Goal: Task Accomplishment & Management: Use online tool/utility

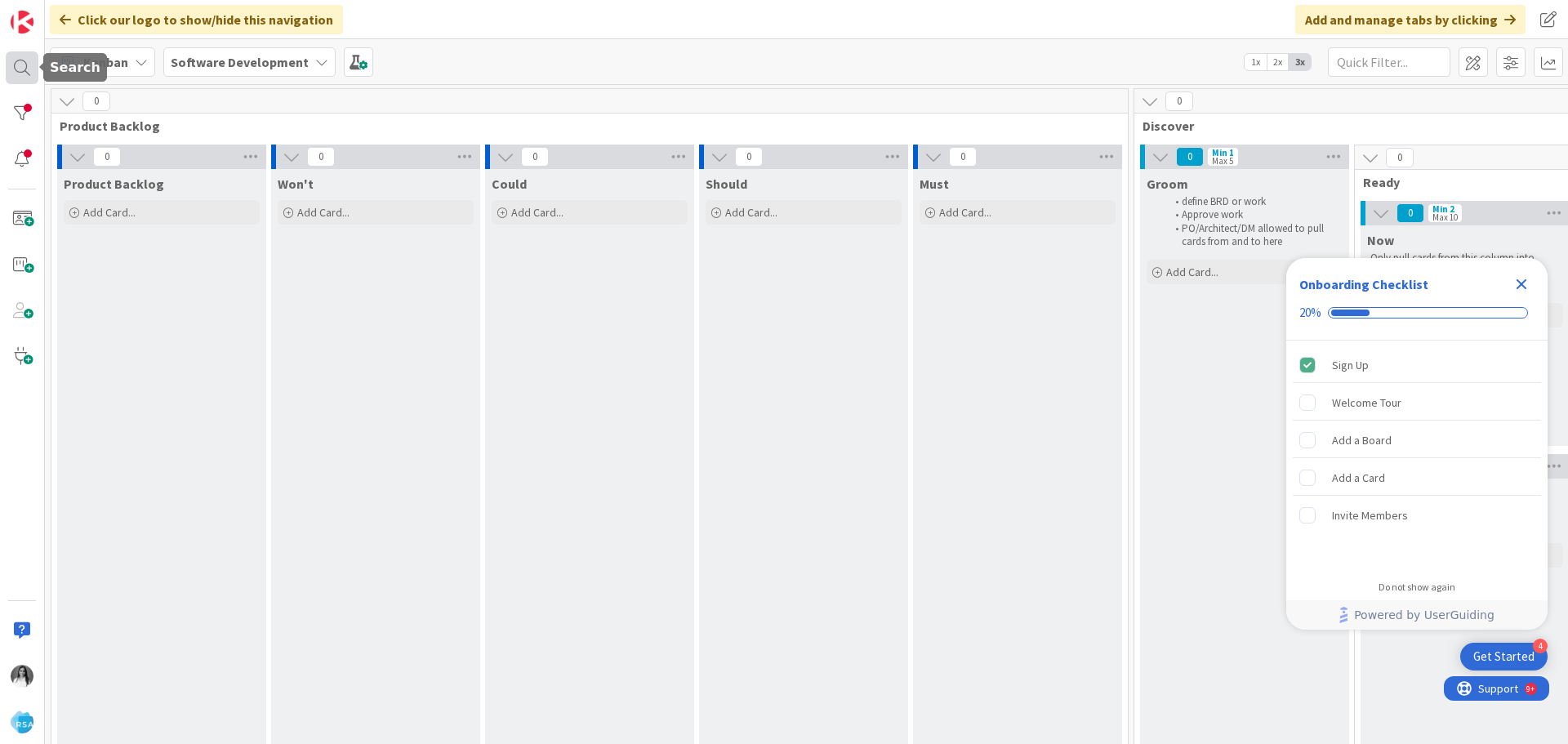
click at [19, 74] on div at bounding box center [21, 68] width 32 height 32
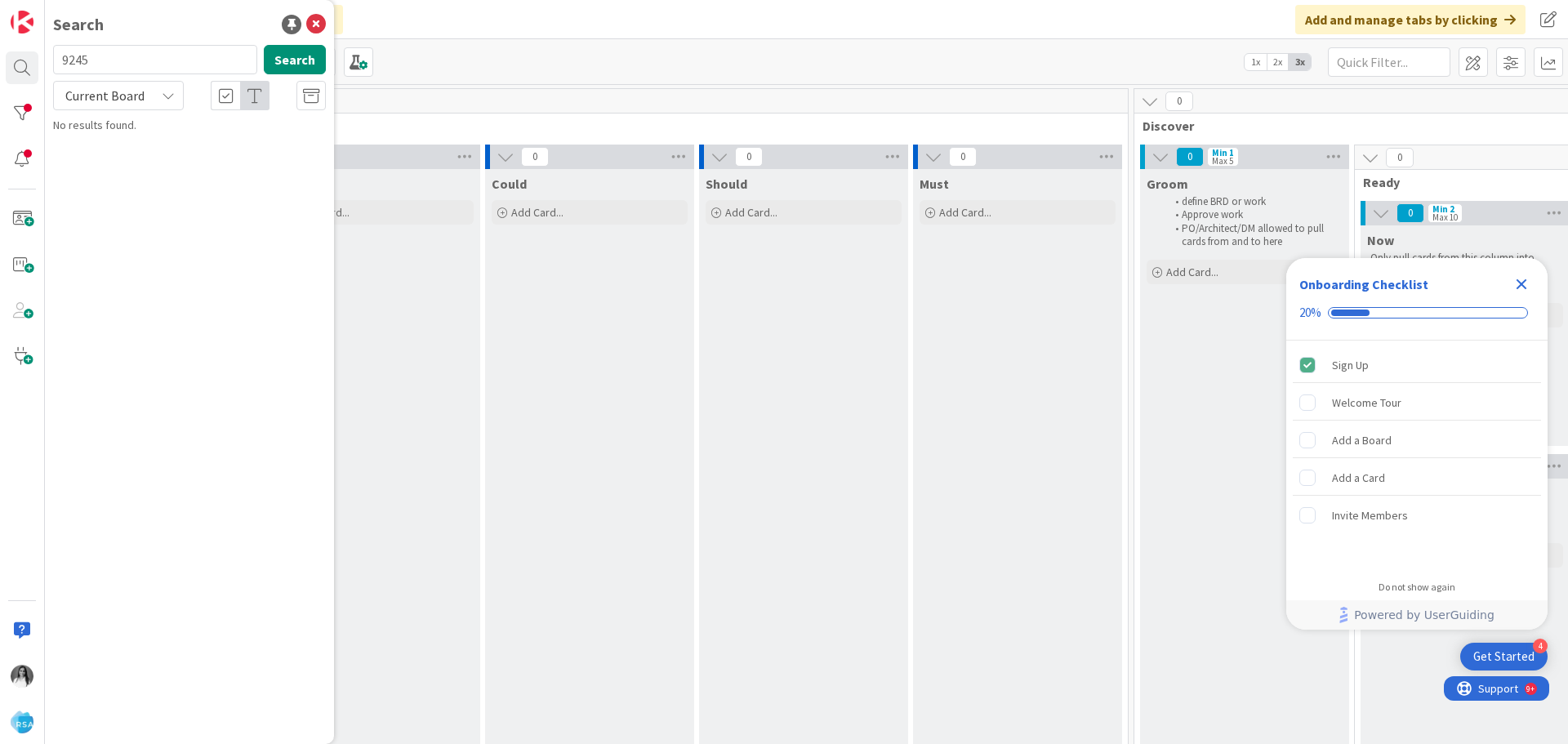
type input "9245"
click at [137, 150] on span "BrandIQ UI Design & Changes" at bounding box center [185, 144] width 142 height 15
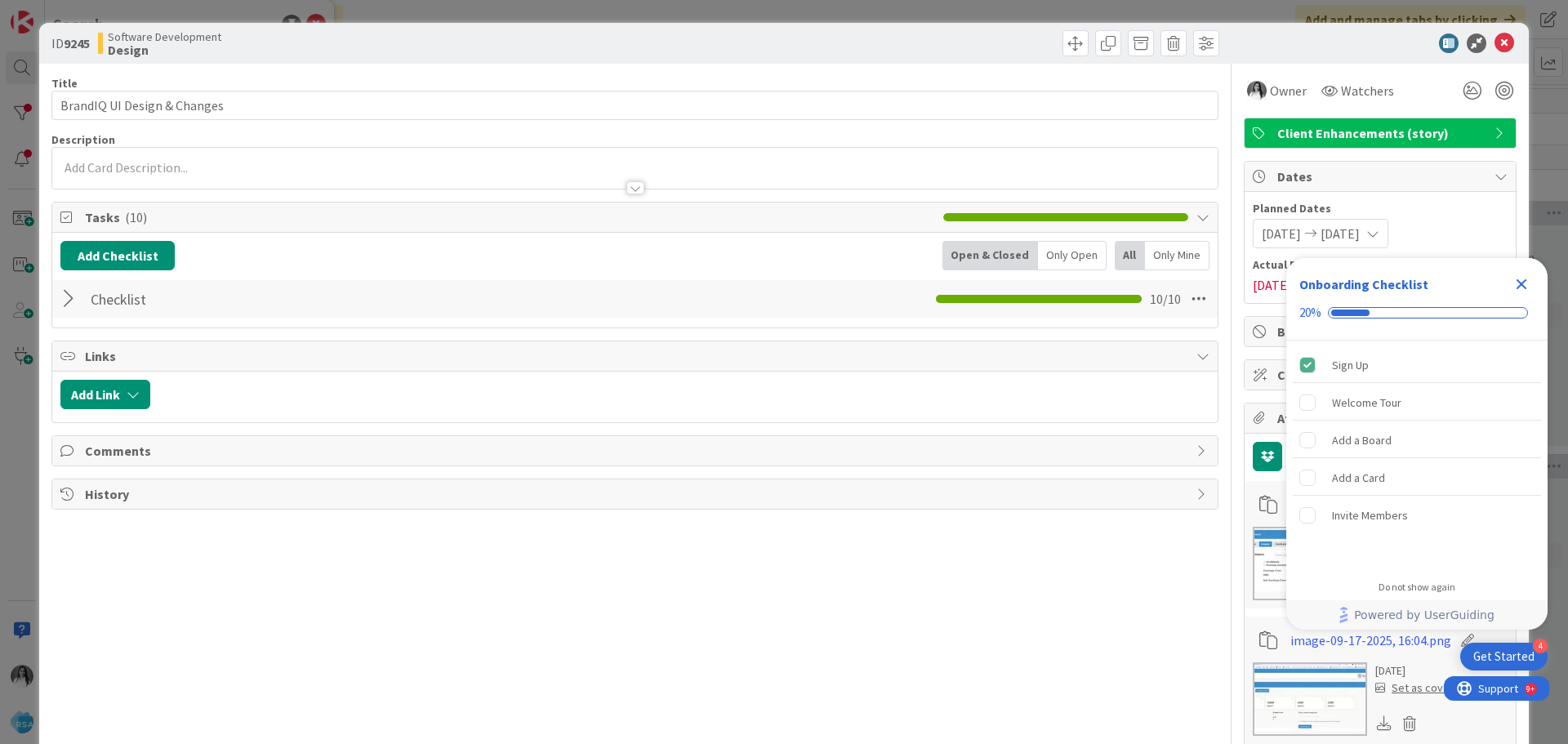
click at [1524, 287] on icon "Close Checklist" at bounding box center [1521, 284] width 10 height 10
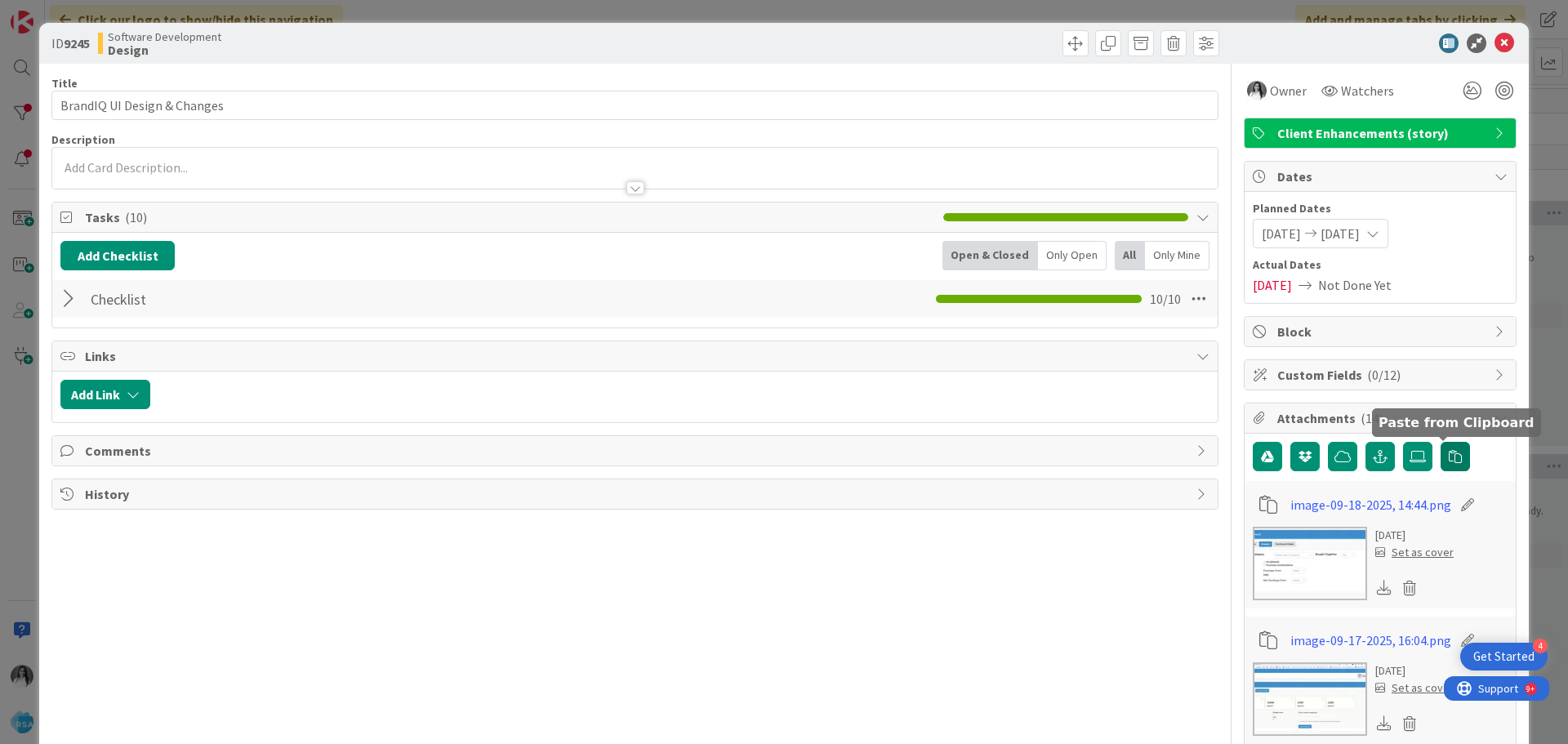
click at [1449, 459] on icon "button" at bounding box center [1455, 457] width 13 height 13
click at [1449, 460] on icon "button" at bounding box center [1455, 457] width 13 height 13
click at [1449, 457] on icon "button" at bounding box center [1455, 457] width 13 height 13
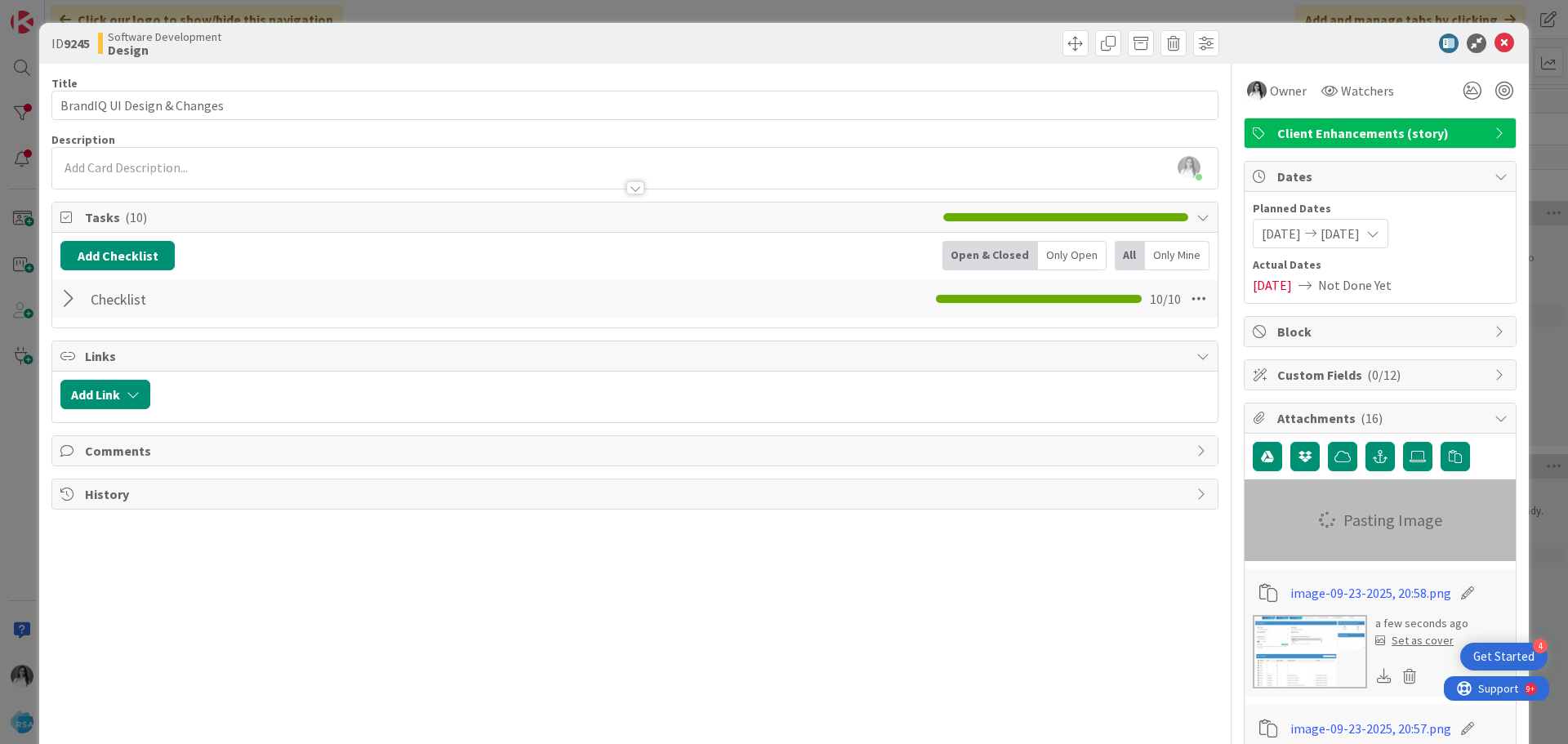
click at [66, 296] on div at bounding box center [70, 299] width 21 height 30
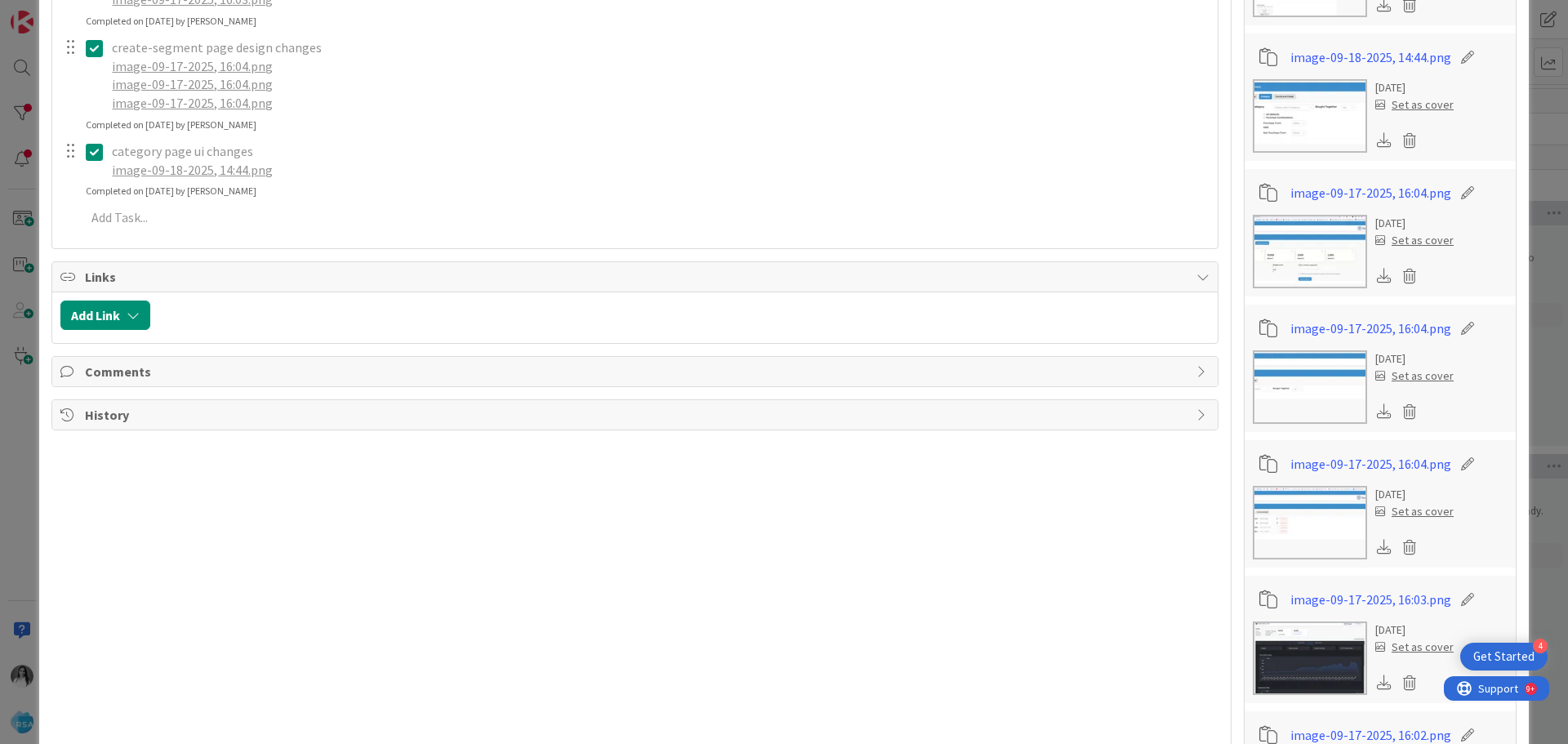
scroll to position [817, 0]
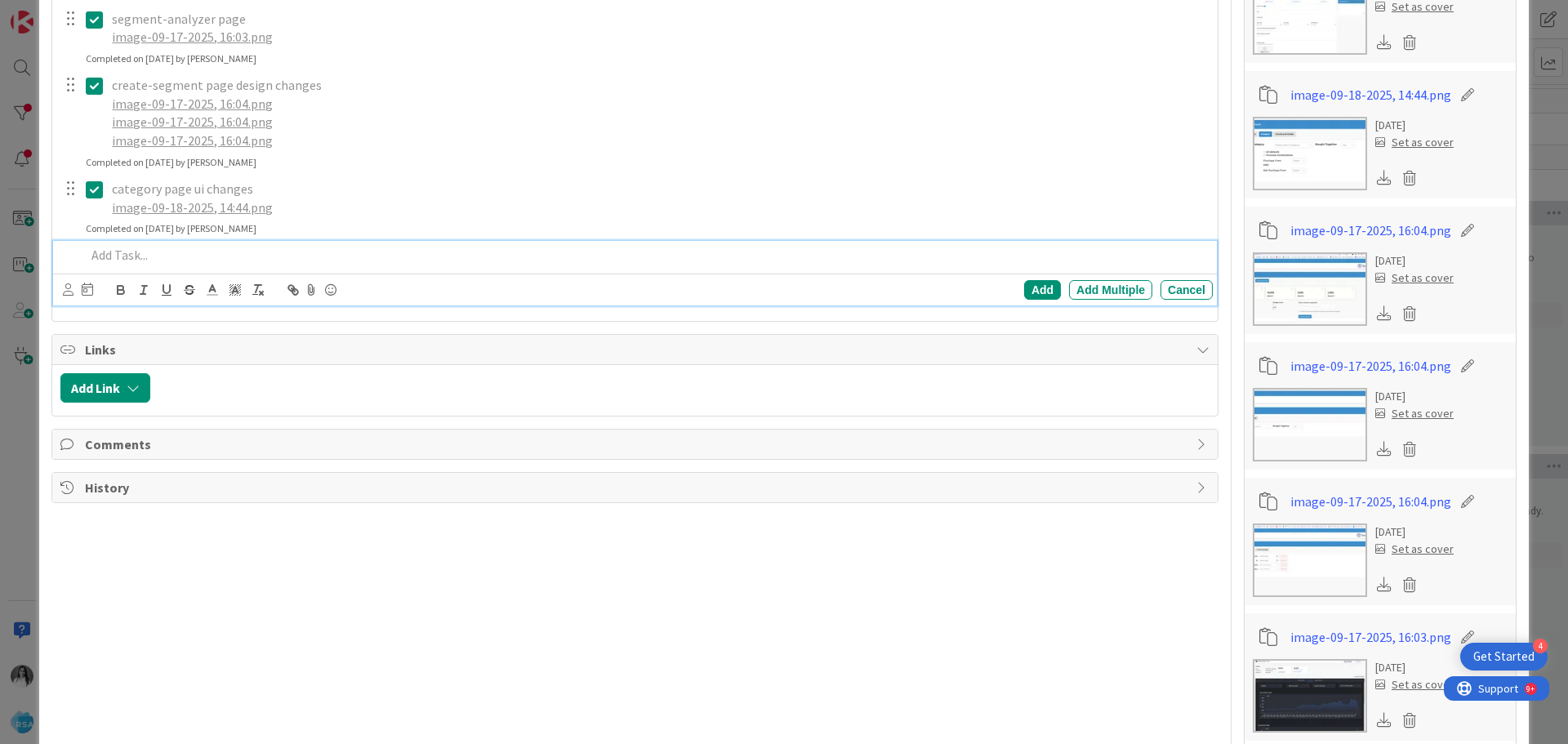
click at [161, 252] on p at bounding box center [646, 255] width 1121 height 19
paste div
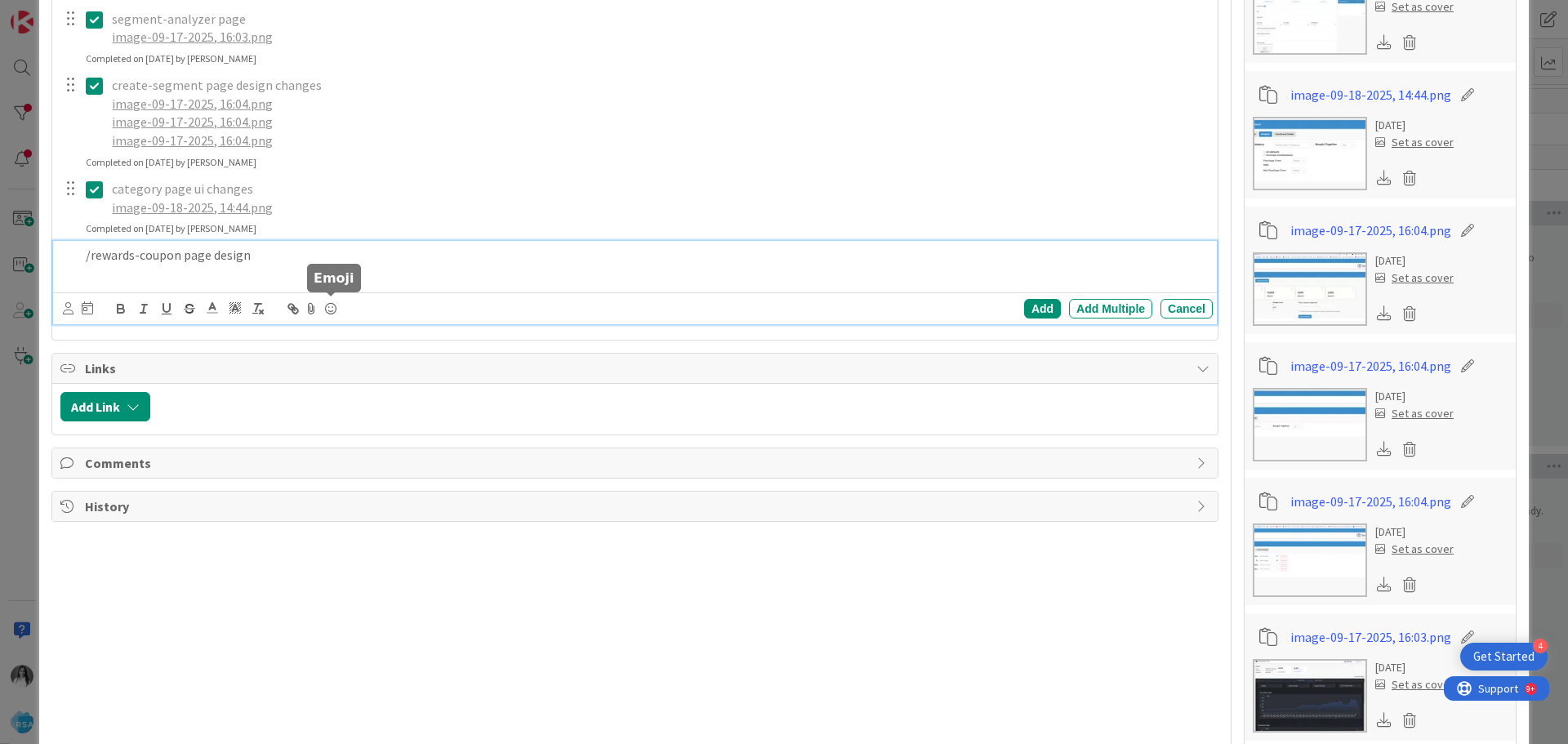
click at [310, 309] on icon at bounding box center [310, 309] width 19 height 23
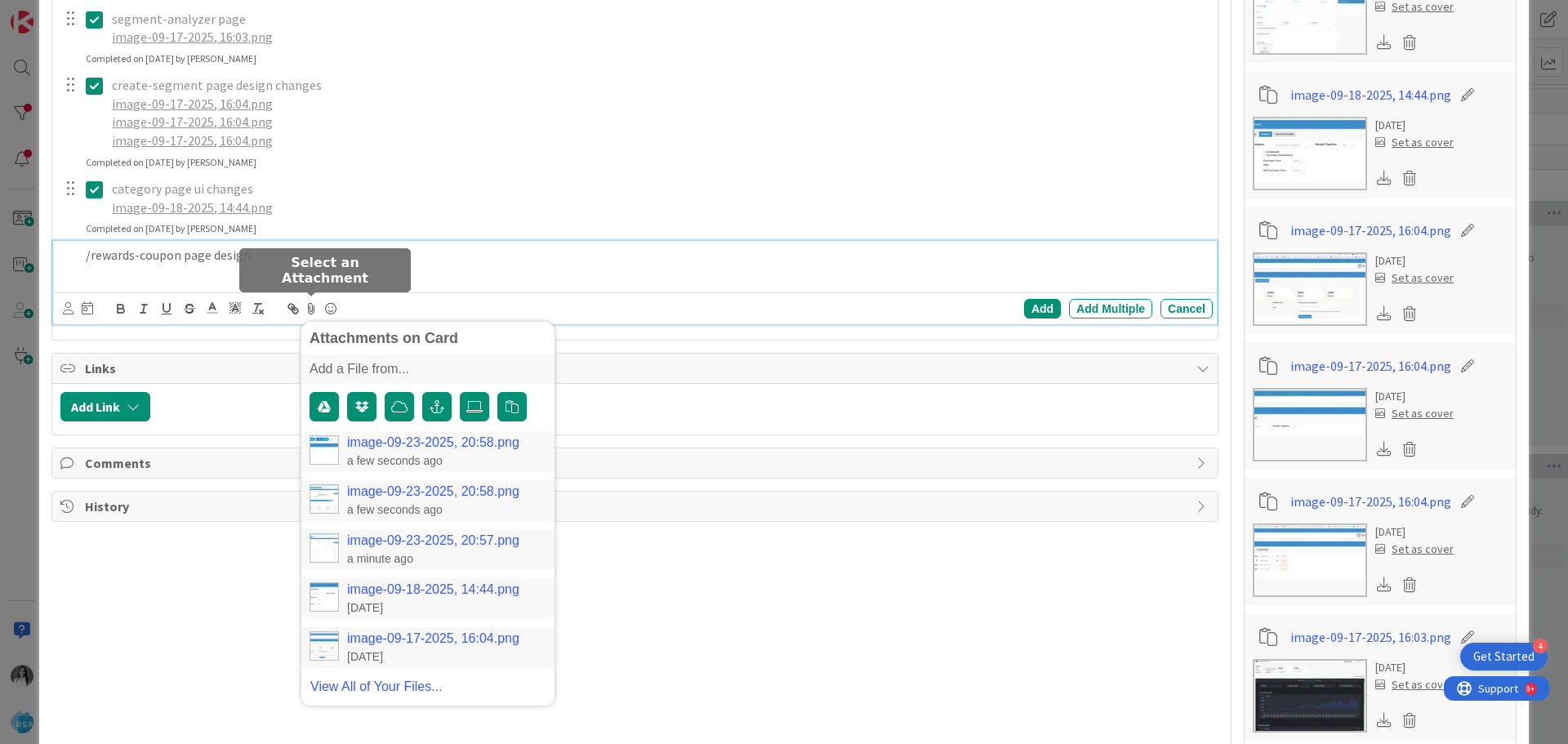
click at [362, 436] on link "image-09-23-2025, 20:58.png" at bounding box center [433, 443] width 172 height 15
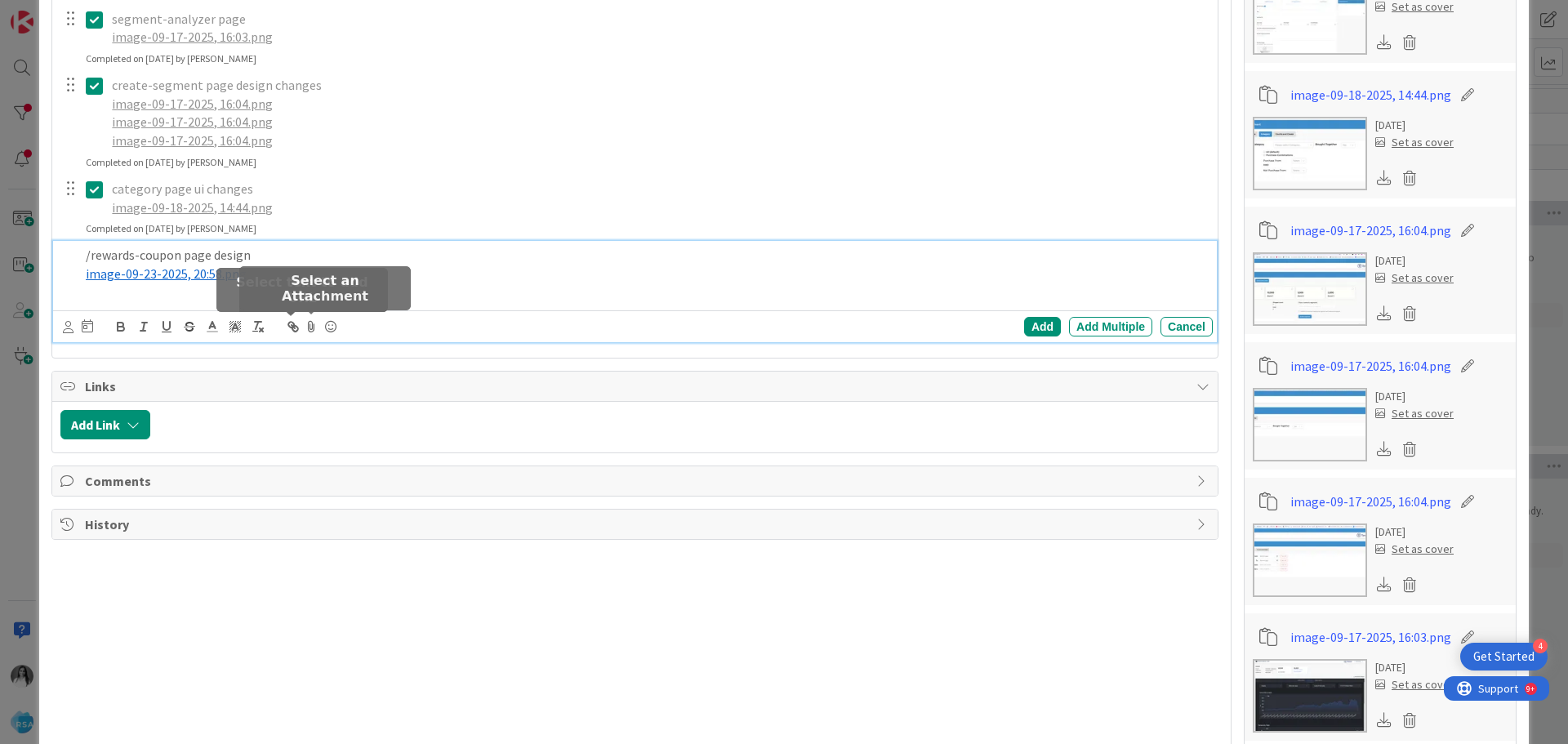
click at [310, 324] on icon at bounding box center [310, 326] width 19 height 23
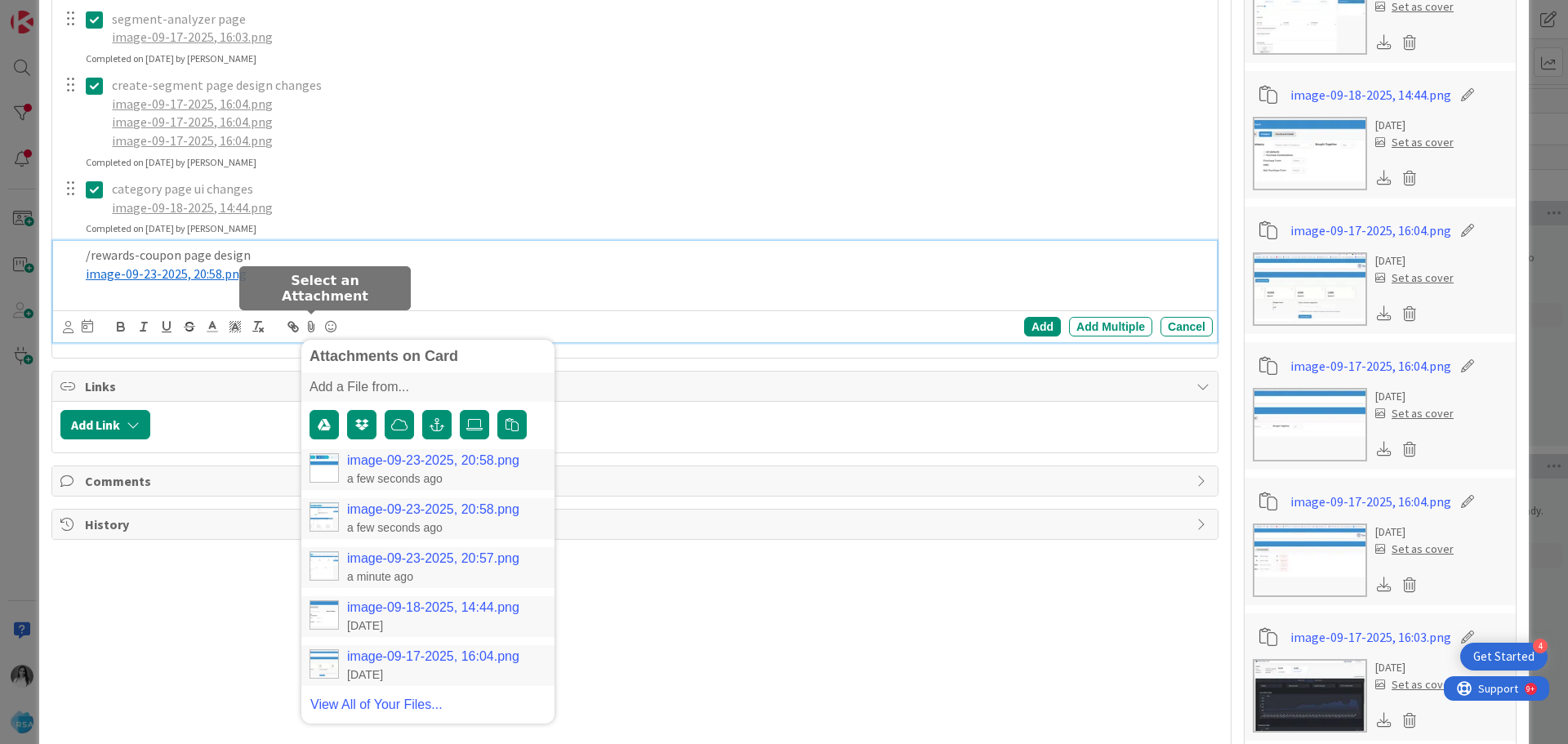
click at [361, 511] on link "image-09-23-2025, 20:58.png" at bounding box center [433, 510] width 172 height 15
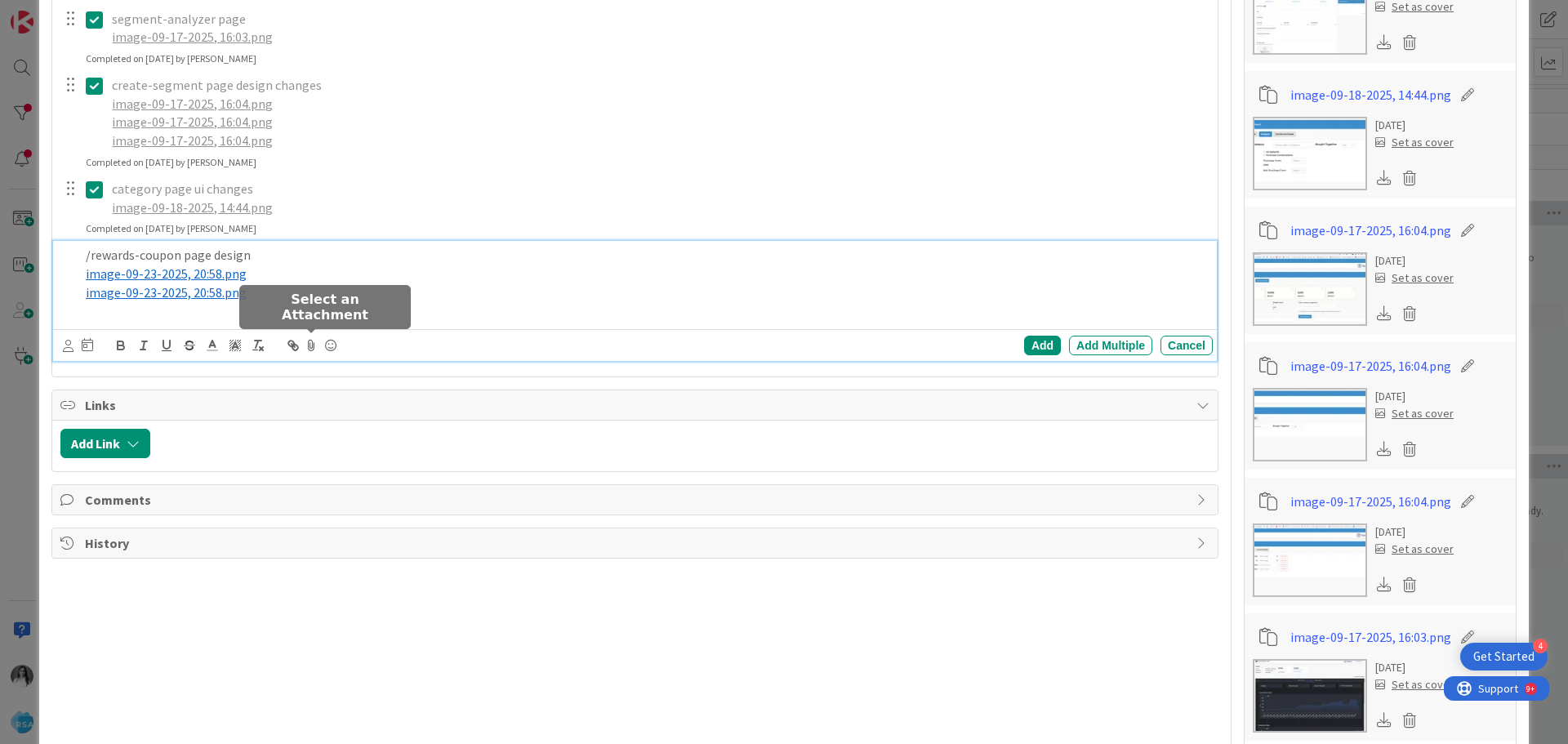
click at [314, 348] on icon at bounding box center [310, 346] width 19 height 23
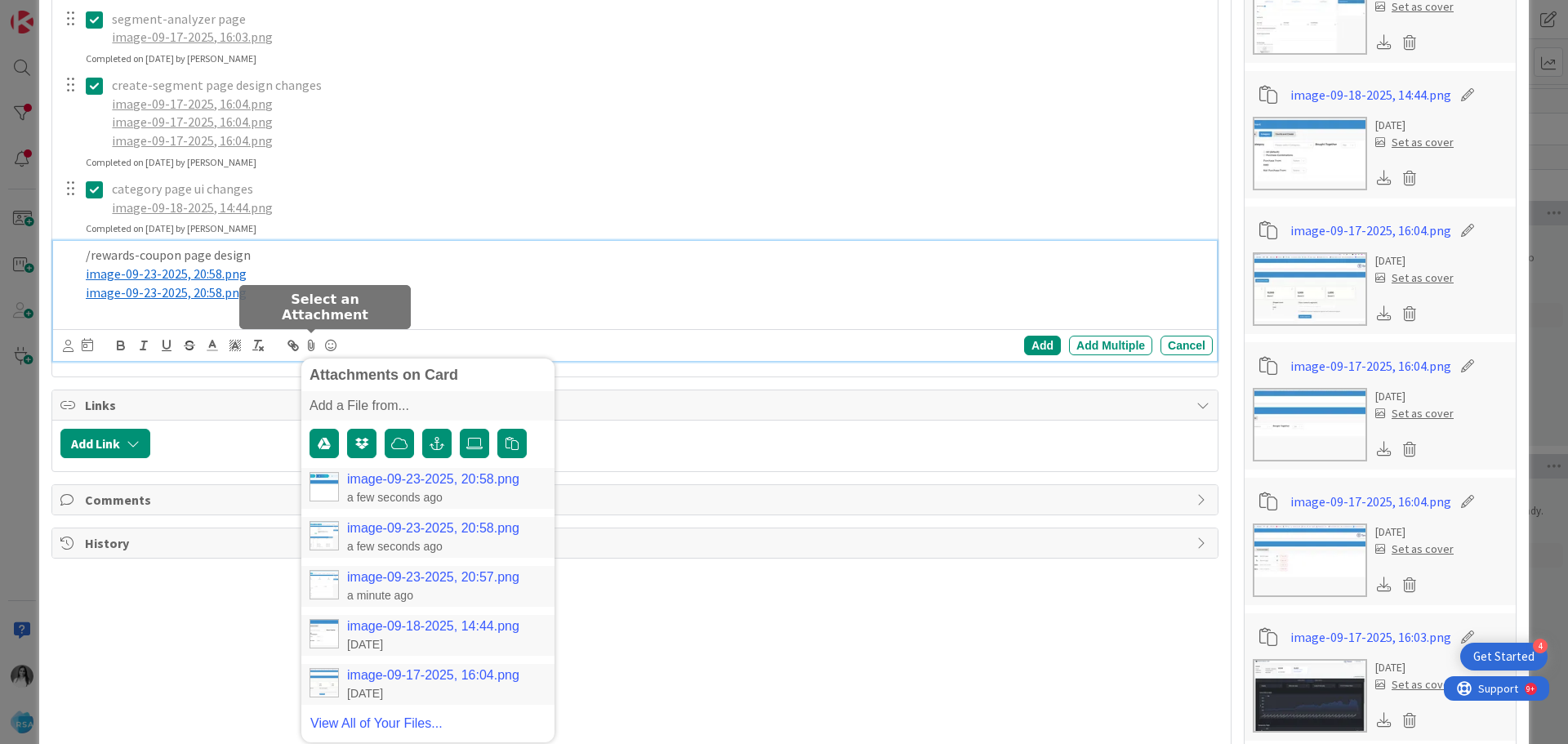
click at [376, 574] on link "image-09-23-2025, 20:57.png" at bounding box center [433, 577] width 172 height 15
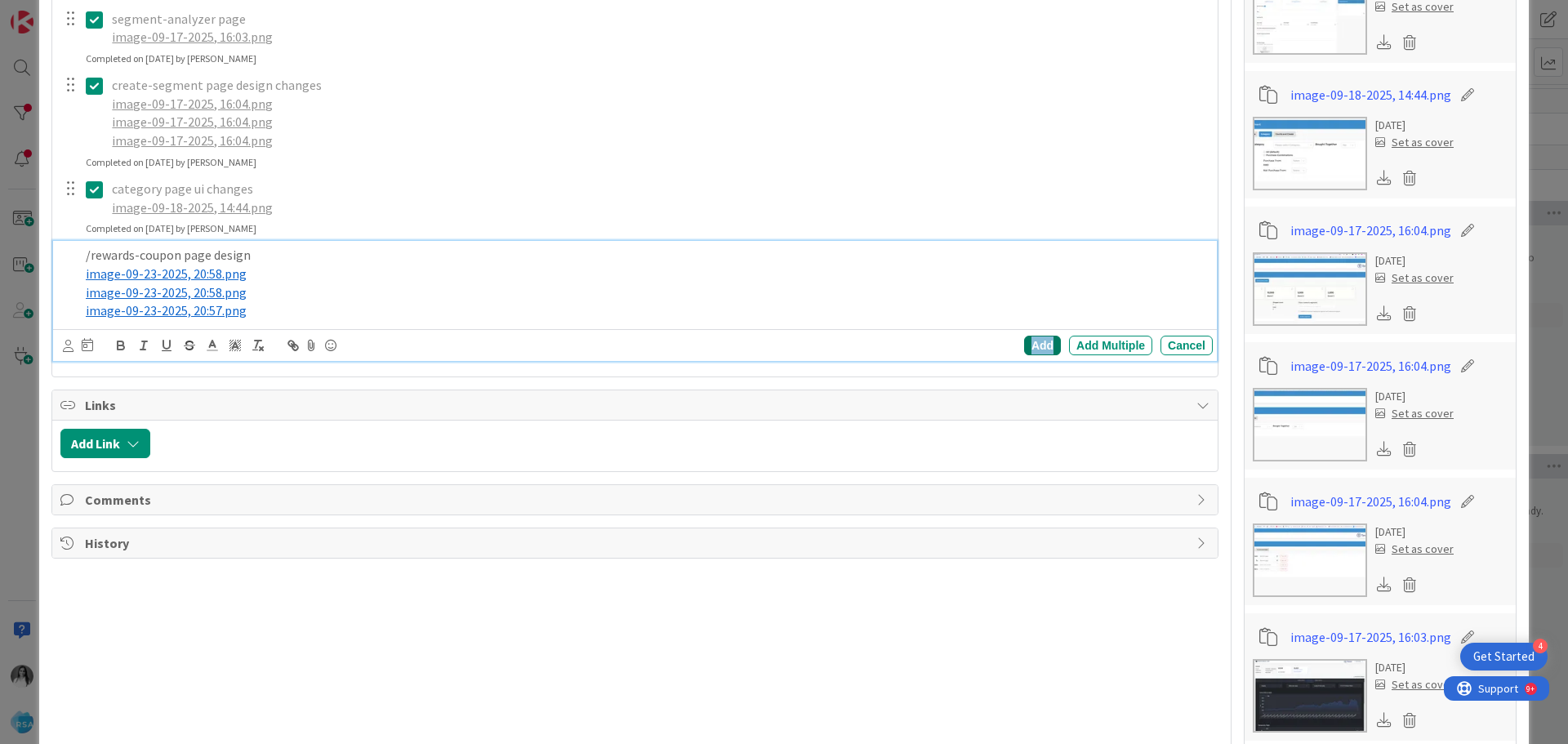
click at [1028, 347] on div "Add" at bounding box center [1042, 345] width 37 height 19
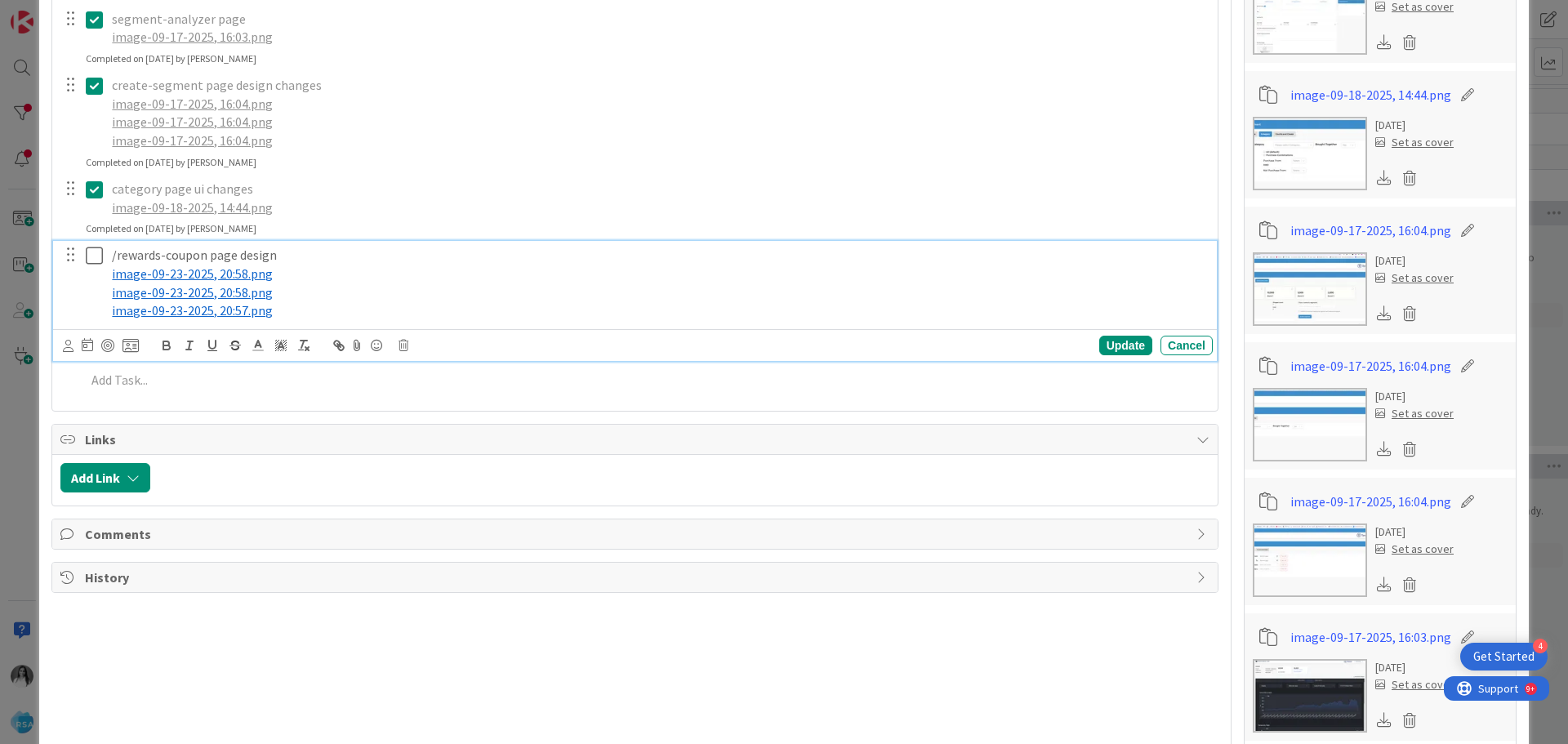
click at [89, 254] on icon at bounding box center [94, 255] width 18 height 19
